Goal: Information Seeking & Learning: Learn about a topic

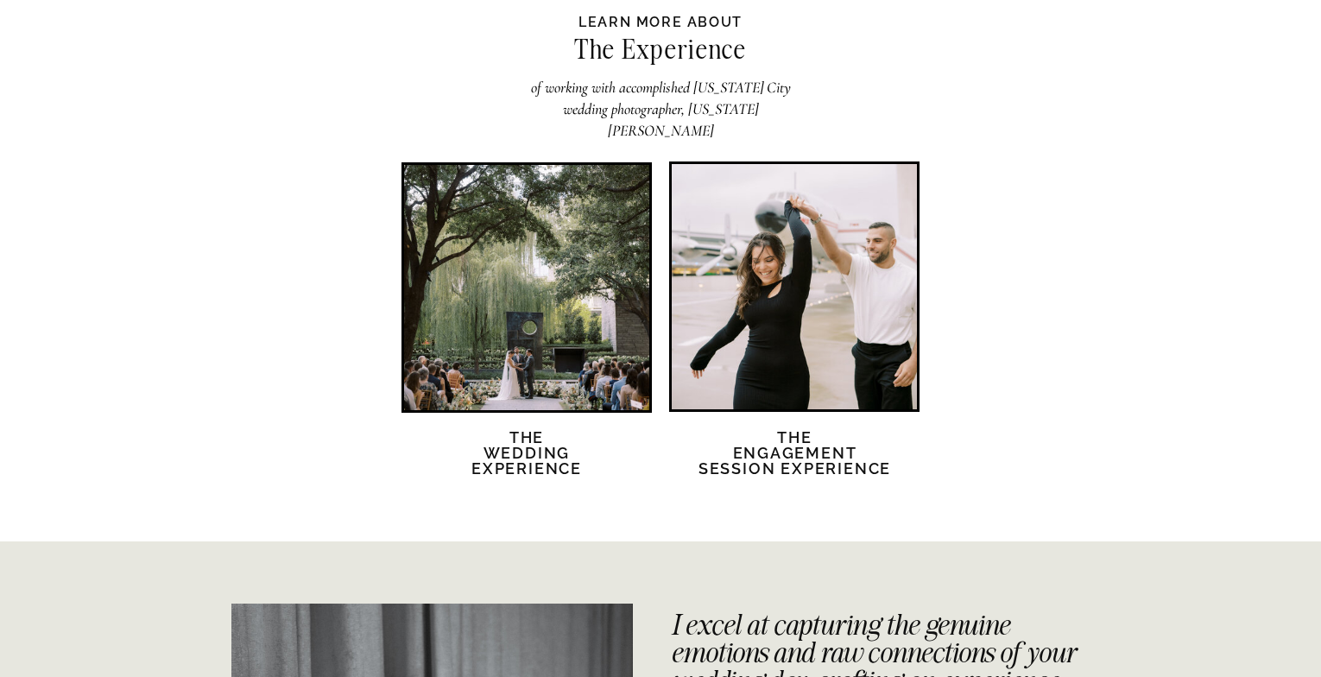
scroll to position [3333, 0]
click at [513, 451] on h2 "The Wedding Experience" at bounding box center [526, 462] width 149 height 67
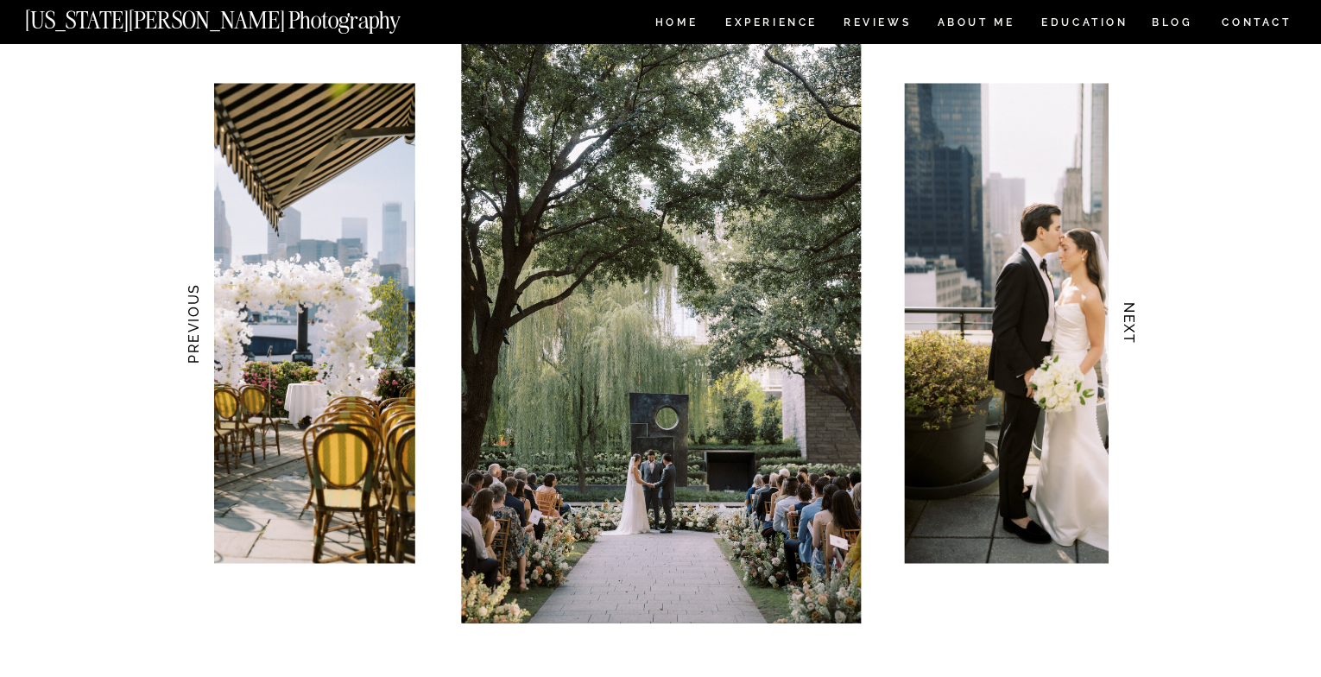
scroll to position [1674, 0]
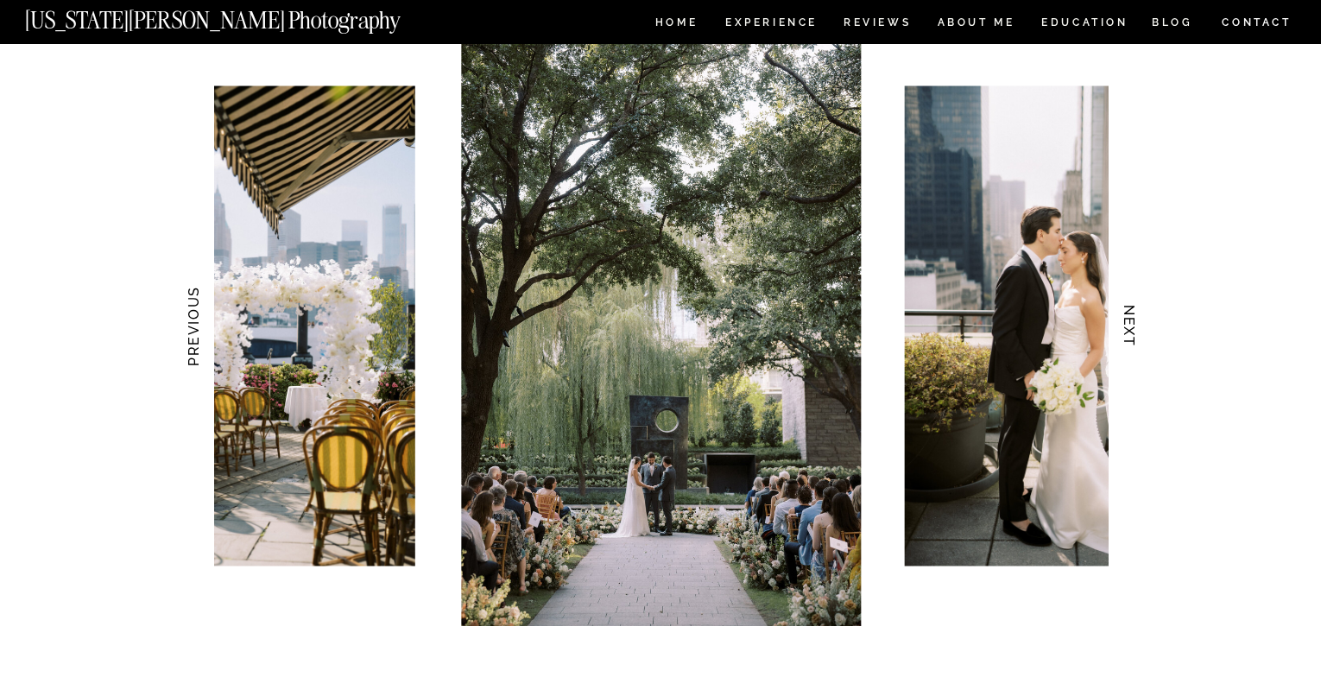
click at [1130, 336] on h3 "NEXT" at bounding box center [1130, 326] width 18 height 109
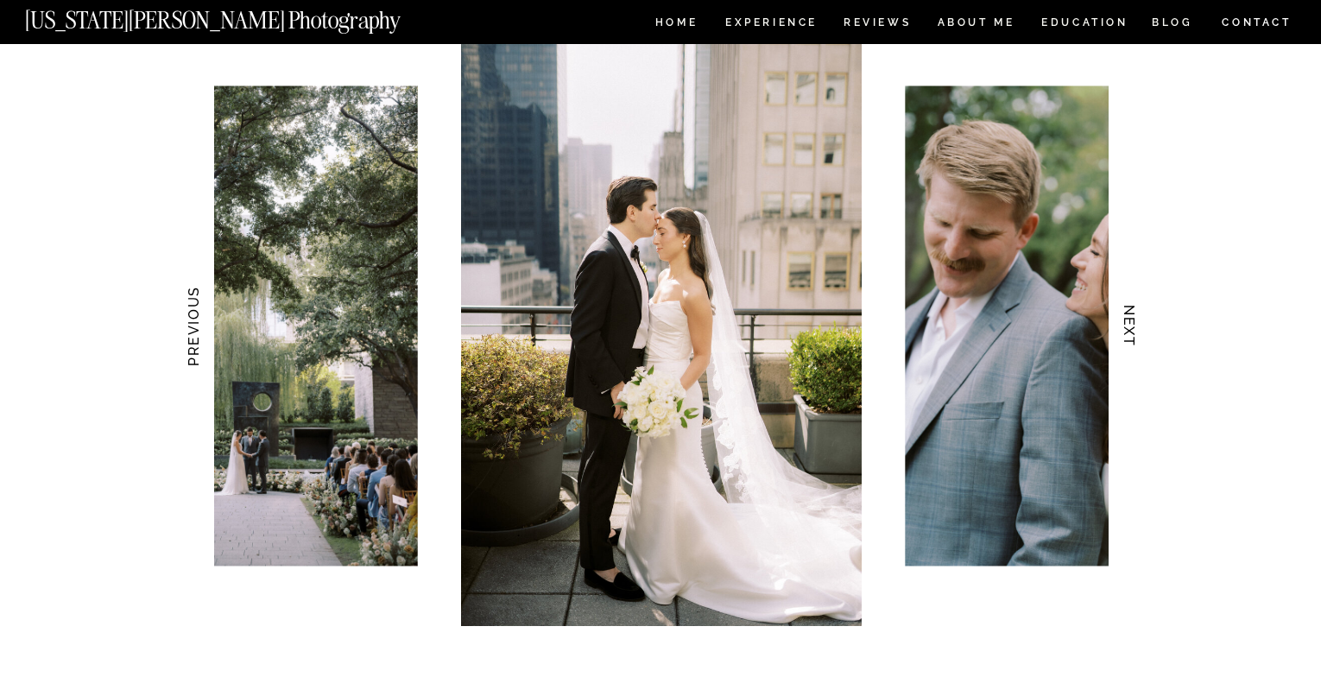
click at [1130, 336] on h3 "NEXT" at bounding box center [1130, 326] width 18 height 109
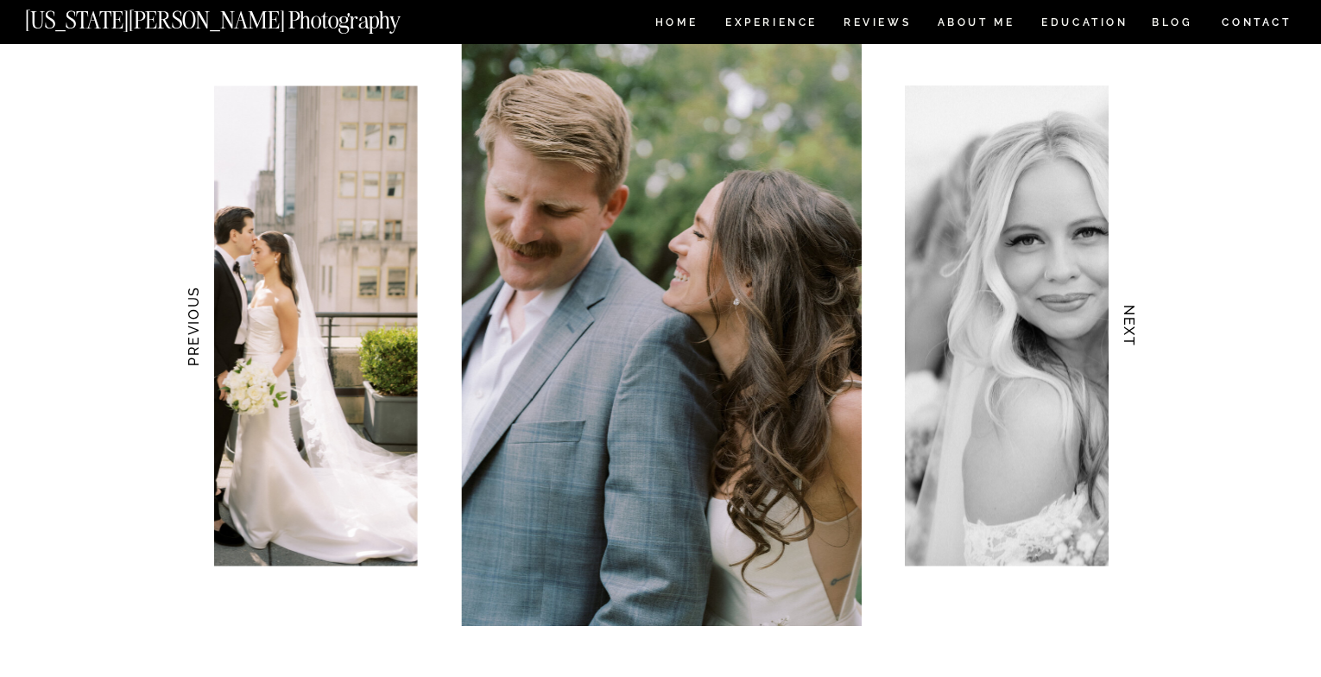
click at [1130, 336] on h3 "NEXT" at bounding box center [1130, 326] width 18 height 109
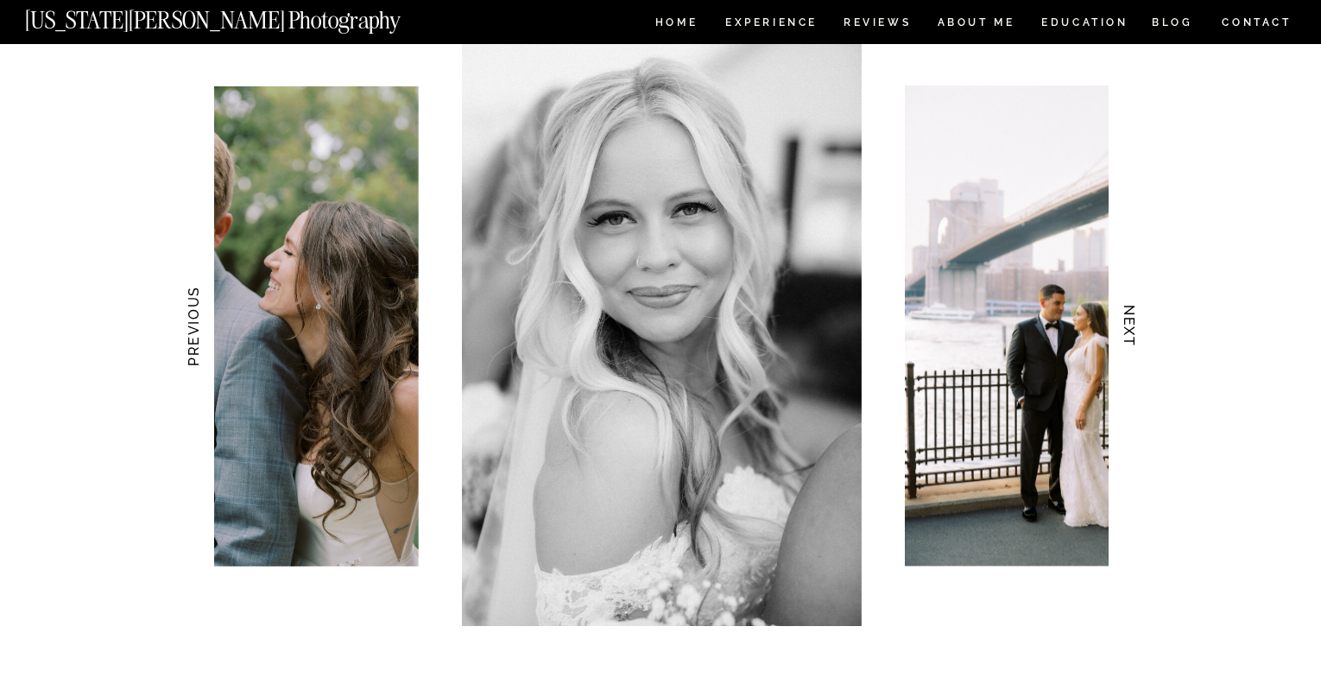
click at [1130, 336] on h3 "NEXT" at bounding box center [1130, 326] width 18 height 109
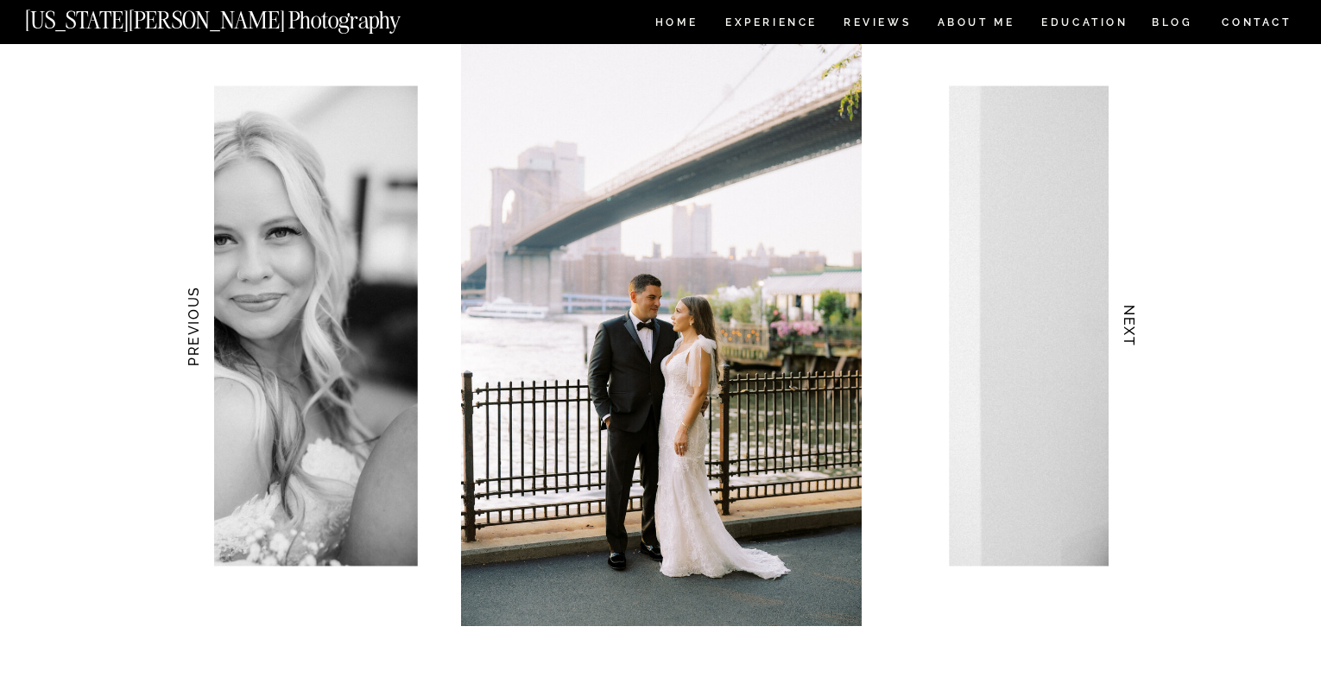
click at [1130, 336] on h3 "NEXT" at bounding box center [1130, 326] width 18 height 109
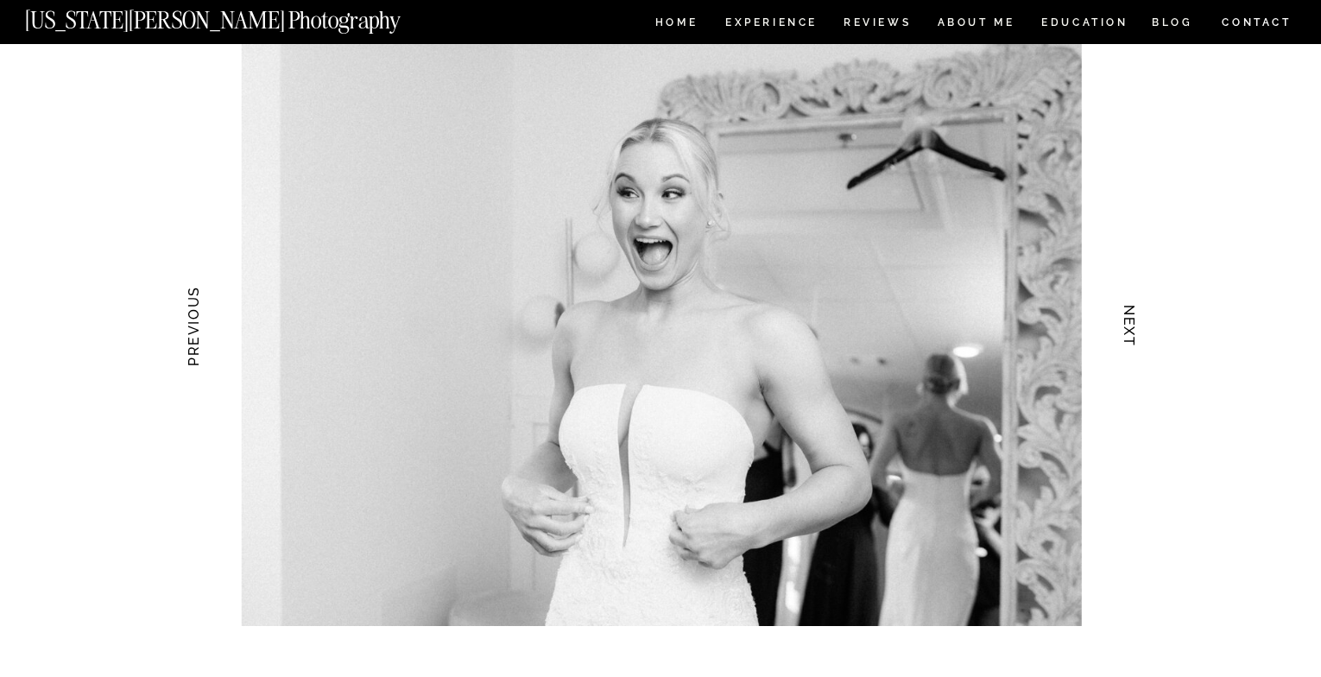
click at [1134, 336] on h3 "NEXT" at bounding box center [1130, 326] width 18 height 109
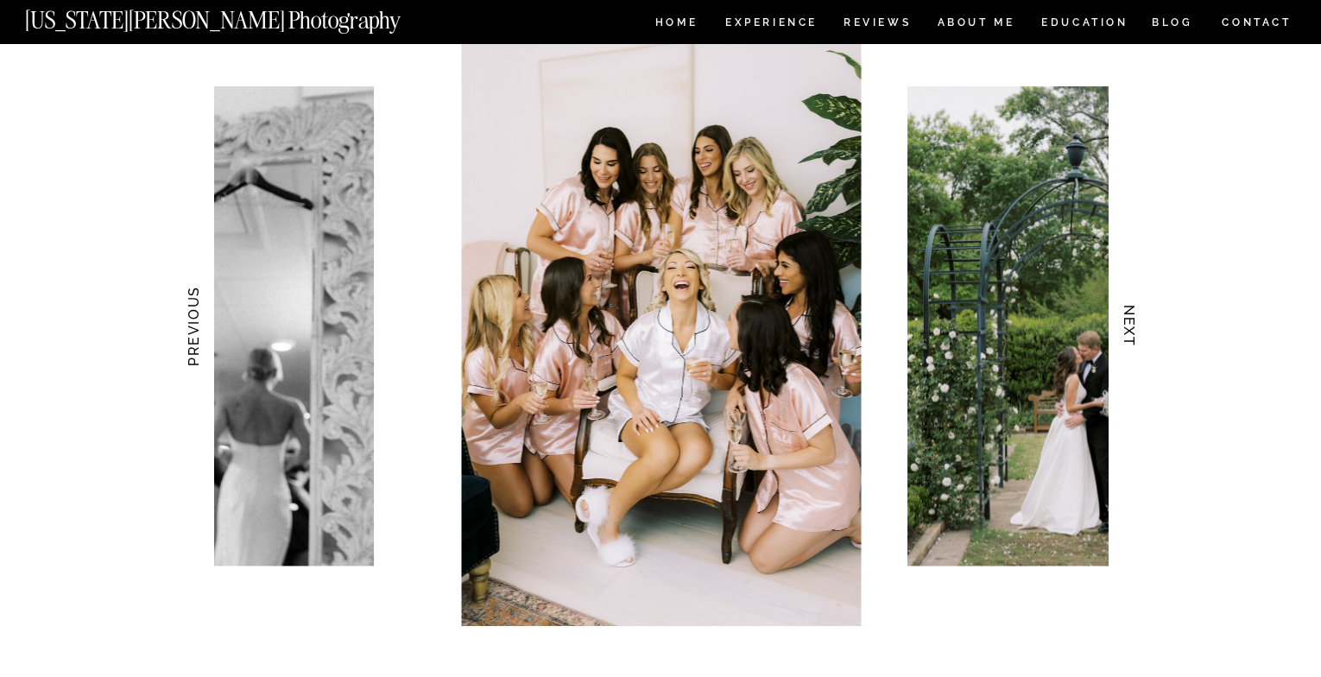
click at [1135, 336] on h3 "NEXT" at bounding box center [1130, 326] width 18 height 109
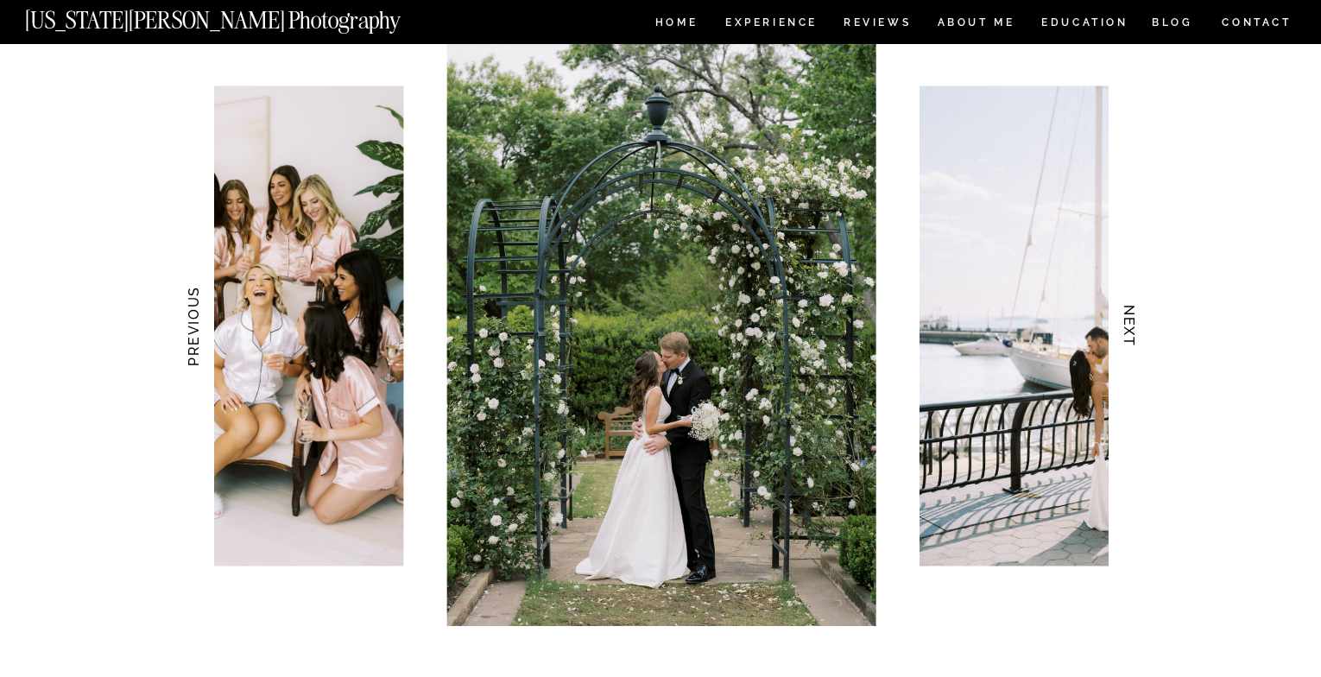
click at [1135, 336] on h3 "NEXT" at bounding box center [1130, 326] width 18 height 109
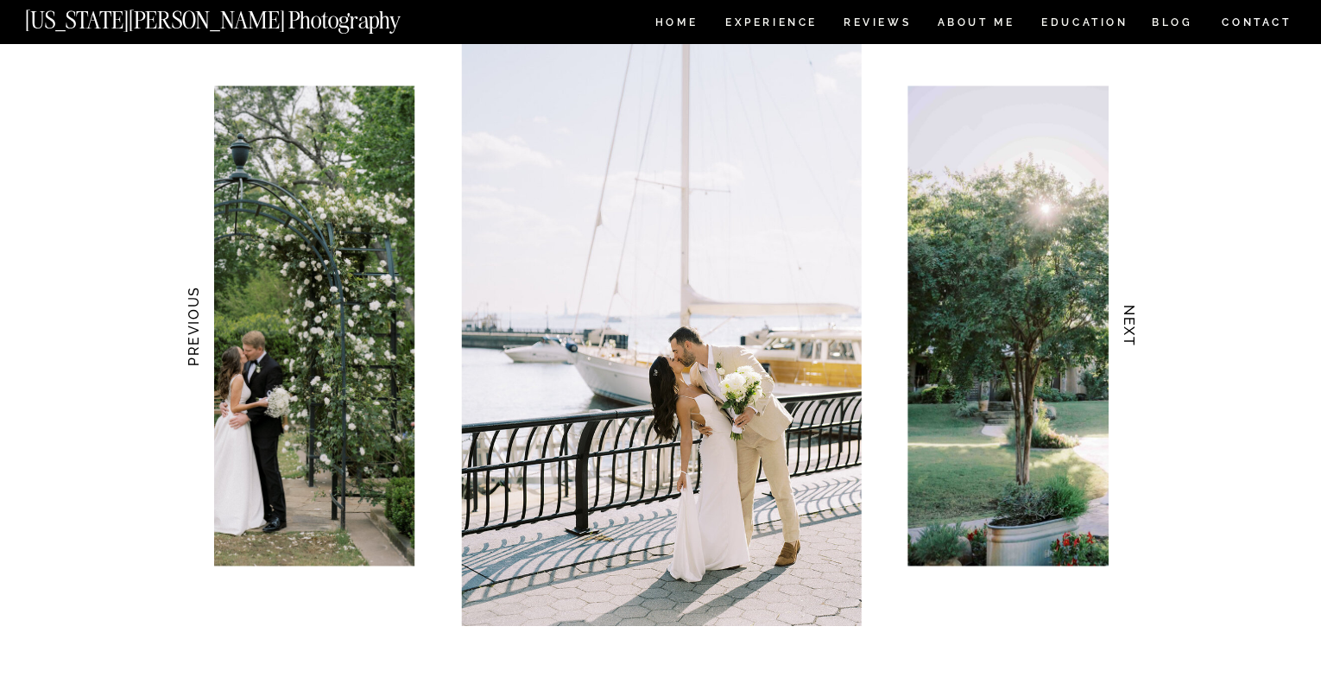
click at [1131, 339] on h3 "NEXT" at bounding box center [1130, 326] width 18 height 109
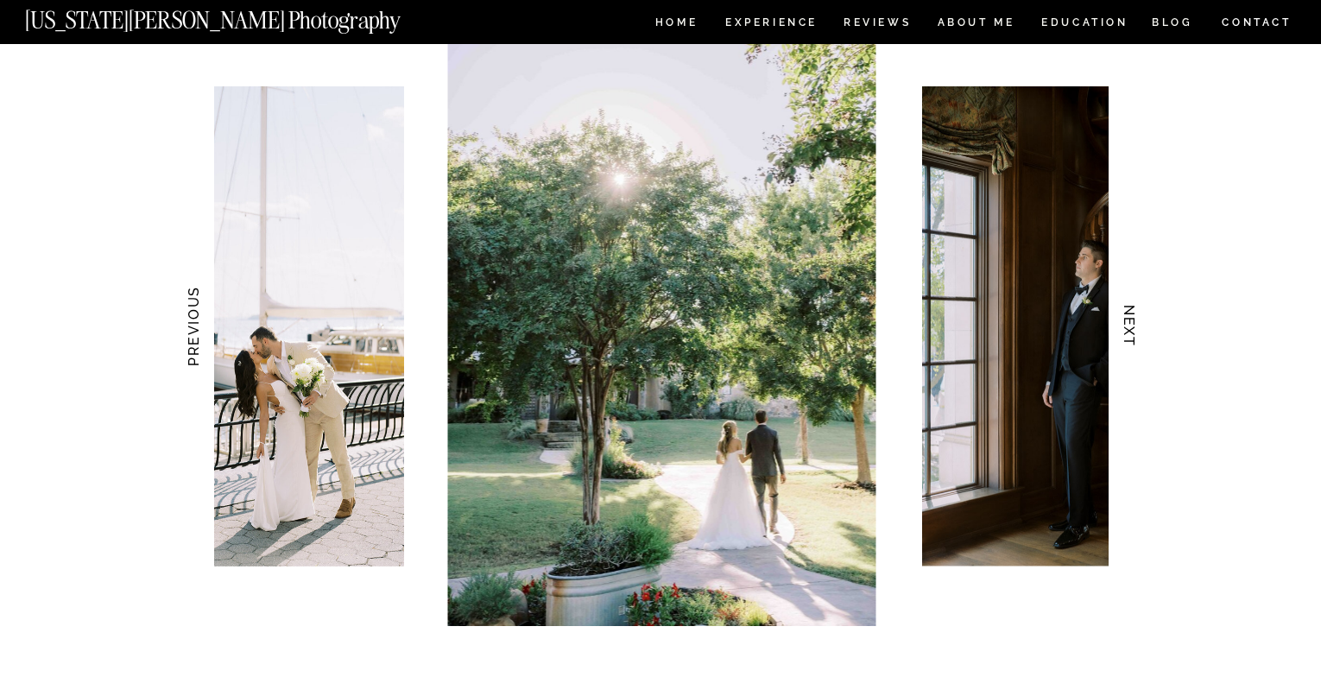
click at [1135, 338] on h3 "NEXT" at bounding box center [1130, 326] width 18 height 109
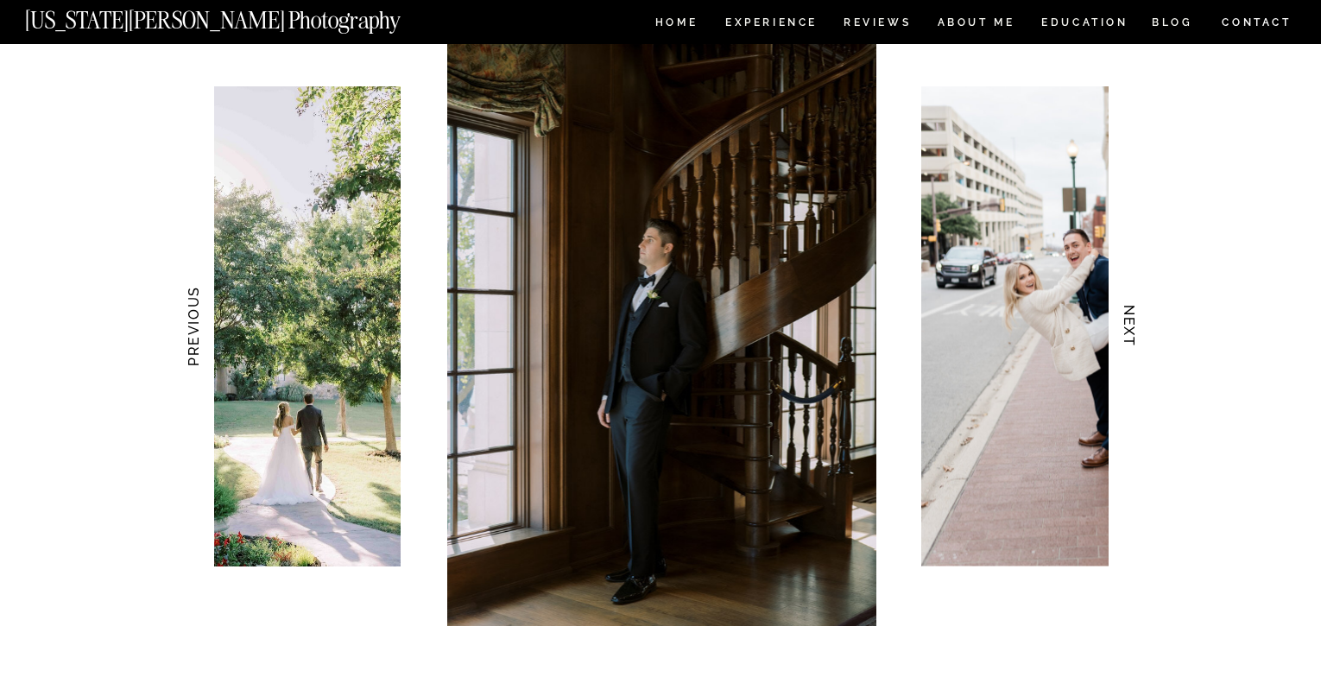
click at [1135, 338] on h3 "NEXT" at bounding box center [1130, 326] width 18 height 109
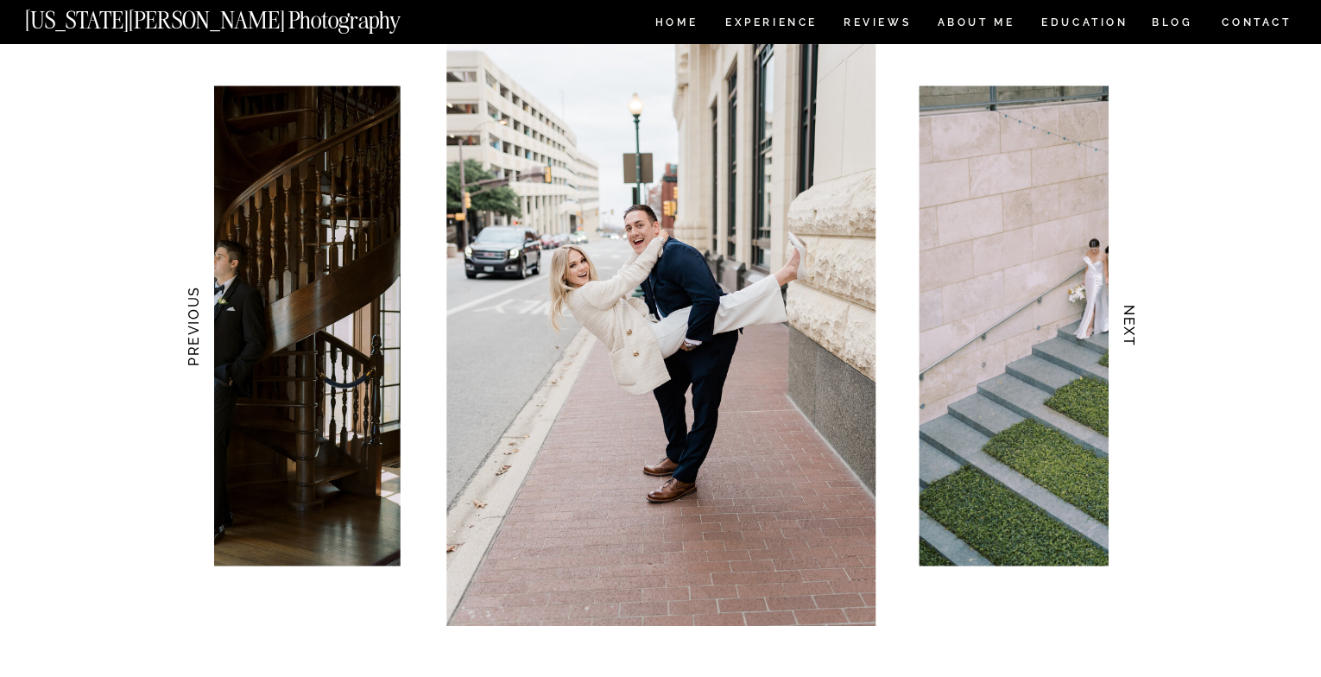
click at [1135, 338] on h3 "NEXT" at bounding box center [1130, 326] width 18 height 109
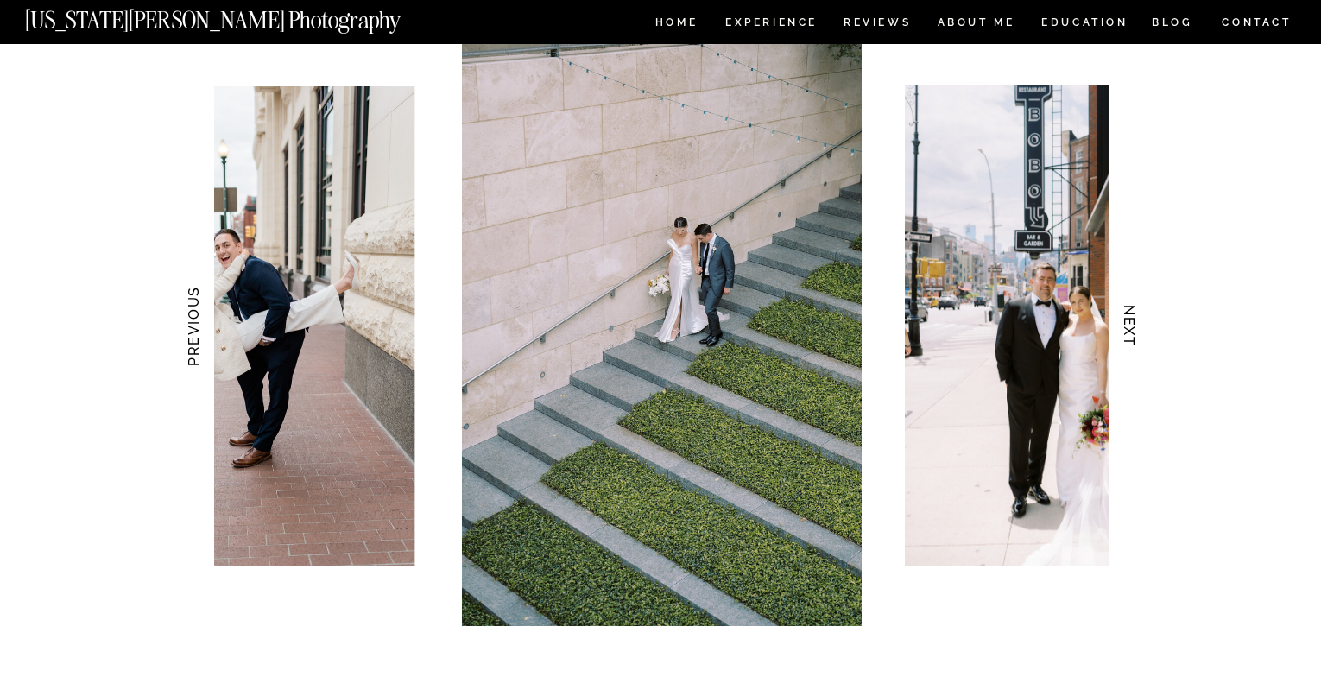
click at [1135, 338] on h3 "NEXT" at bounding box center [1130, 326] width 18 height 109
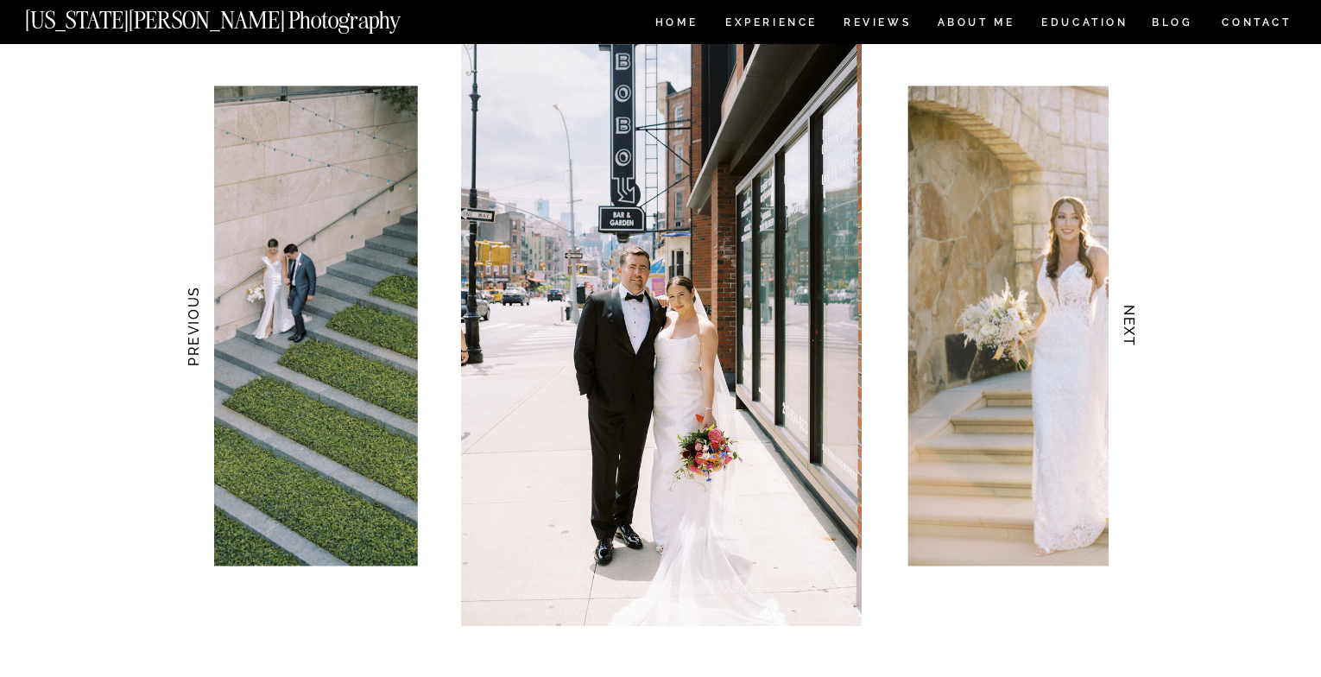
click at [1135, 338] on h3 "NEXT" at bounding box center [1130, 326] width 18 height 109
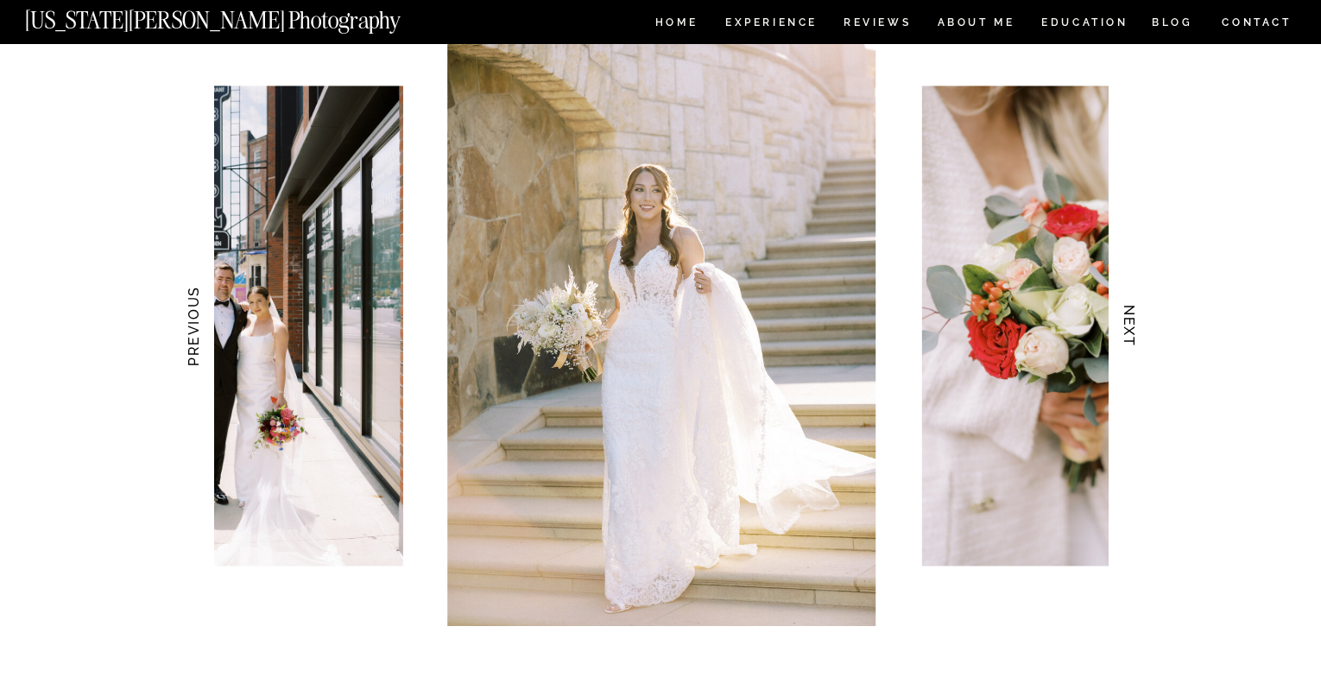
click at [1135, 338] on h3 "NEXT" at bounding box center [1130, 326] width 18 height 109
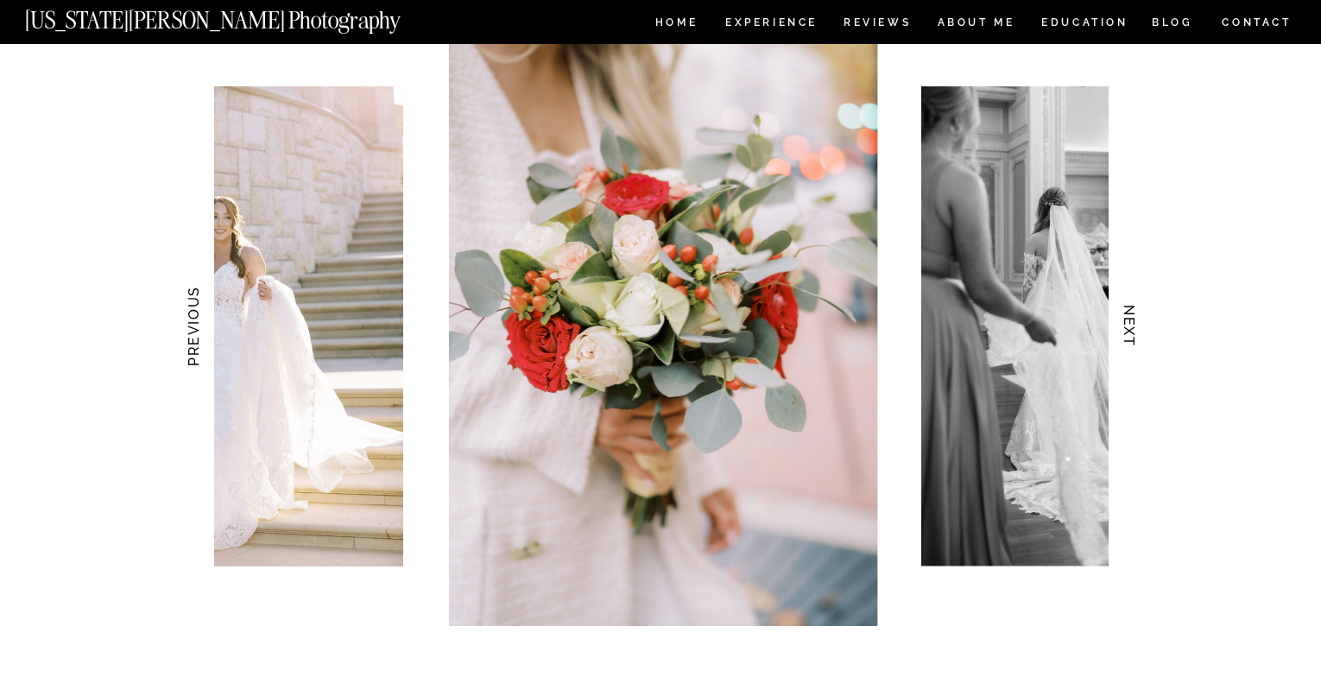
click at [1135, 338] on h3 "NEXT" at bounding box center [1130, 326] width 18 height 109
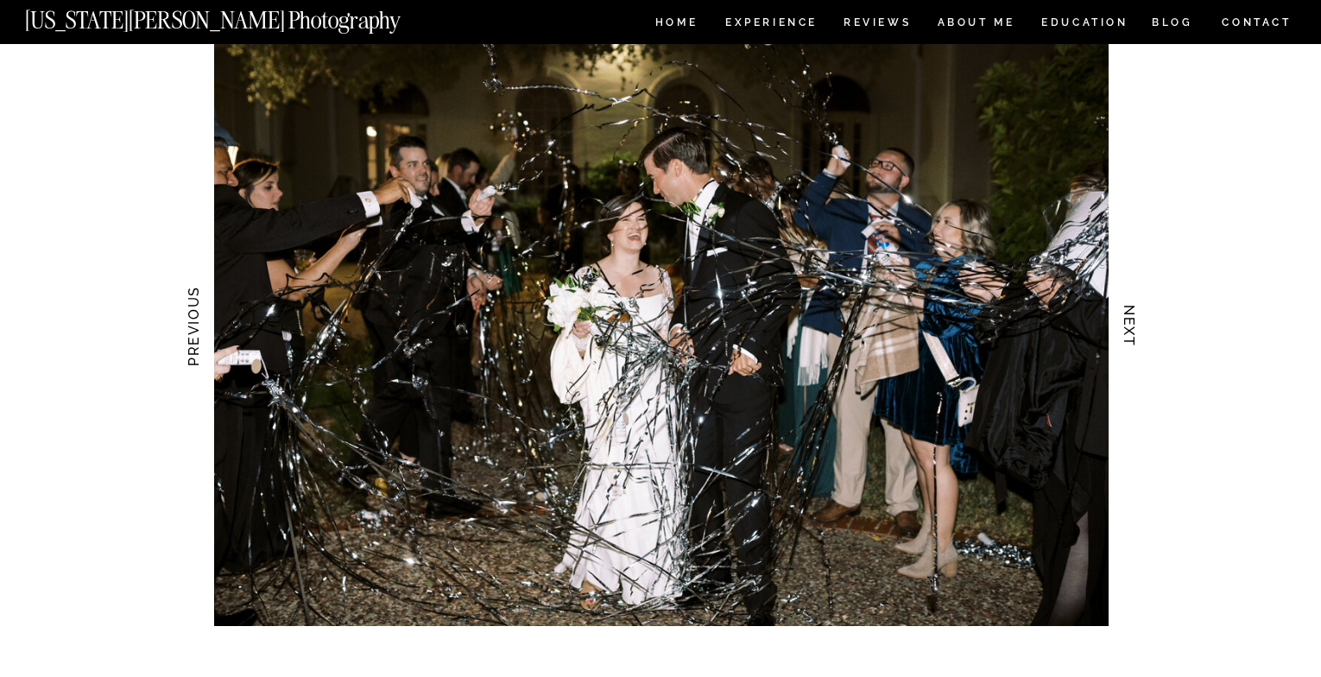
click at [1135, 338] on h3 "NEXT" at bounding box center [1130, 326] width 18 height 109
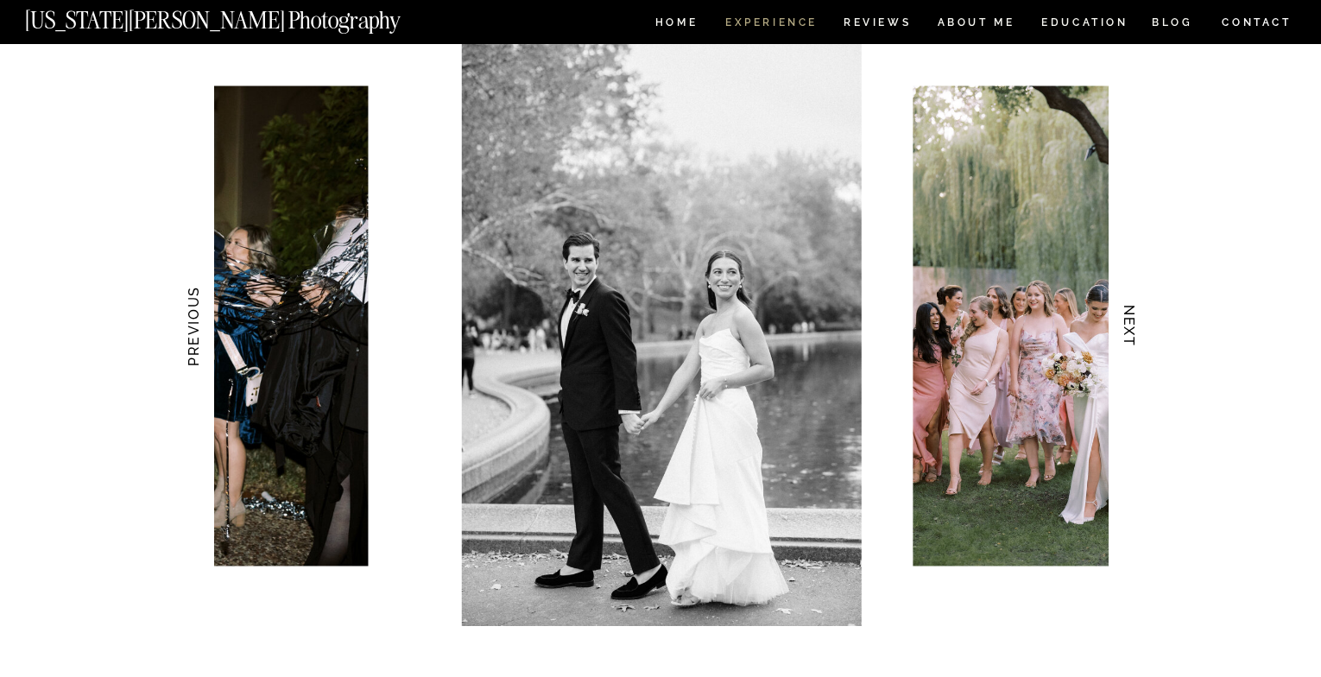
click at [773, 27] on nav "Experience" at bounding box center [770, 24] width 91 height 15
drag, startPoint x: 770, startPoint y: 20, endPoint x: 735, endPoint y: 21, distance: 35.4
click at [735, 21] on nav "Experience" at bounding box center [770, 24] width 91 height 15
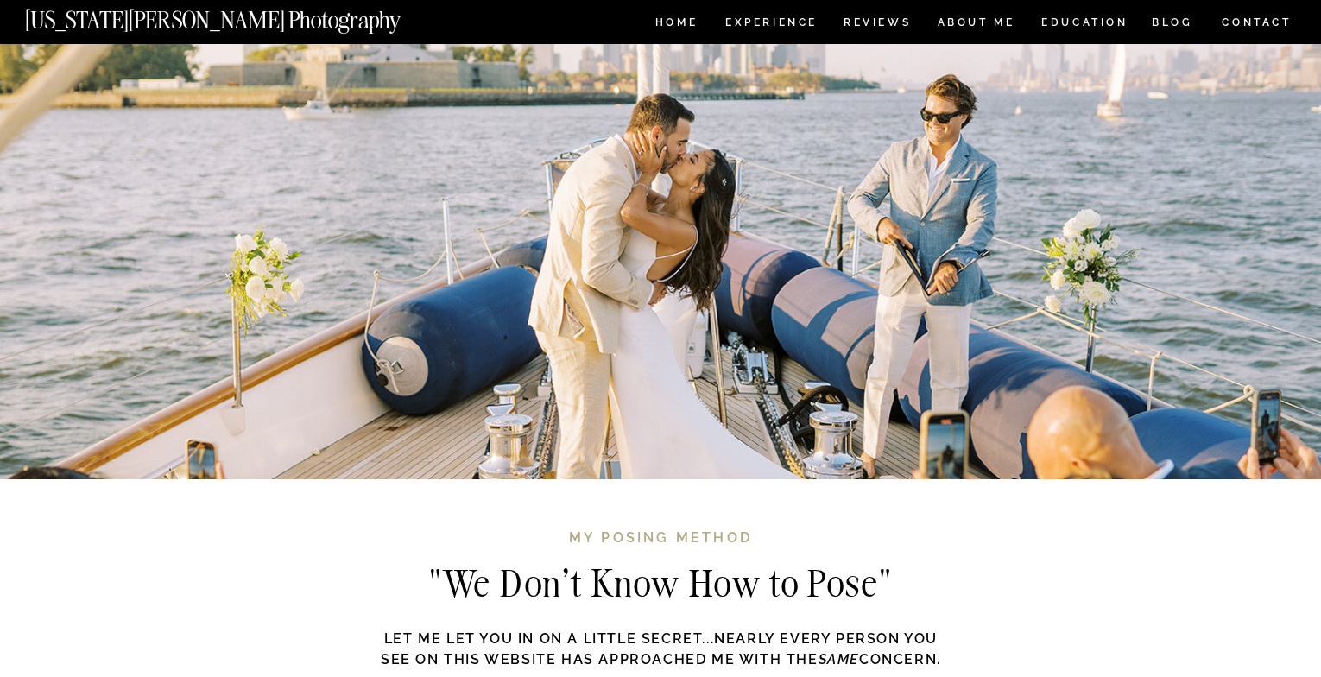
scroll to position [4859, 0]
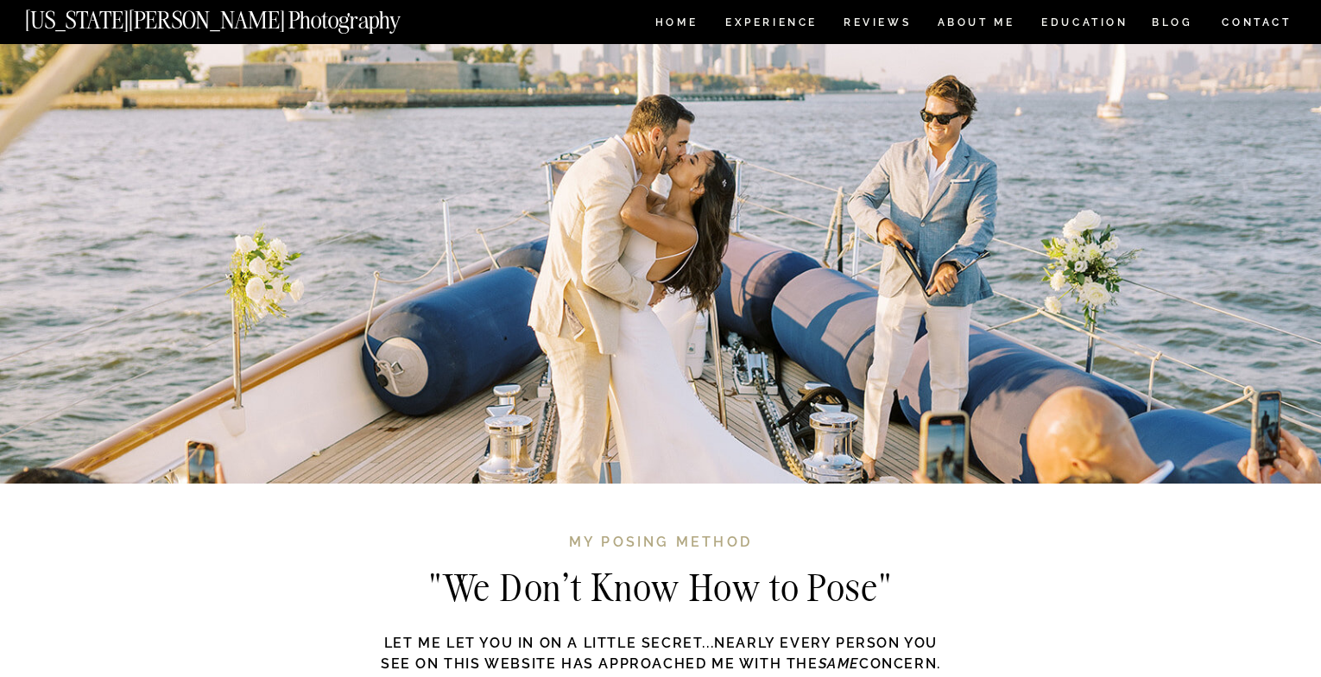
scroll to position [1674, 0]
